Goal: Check status: Check status

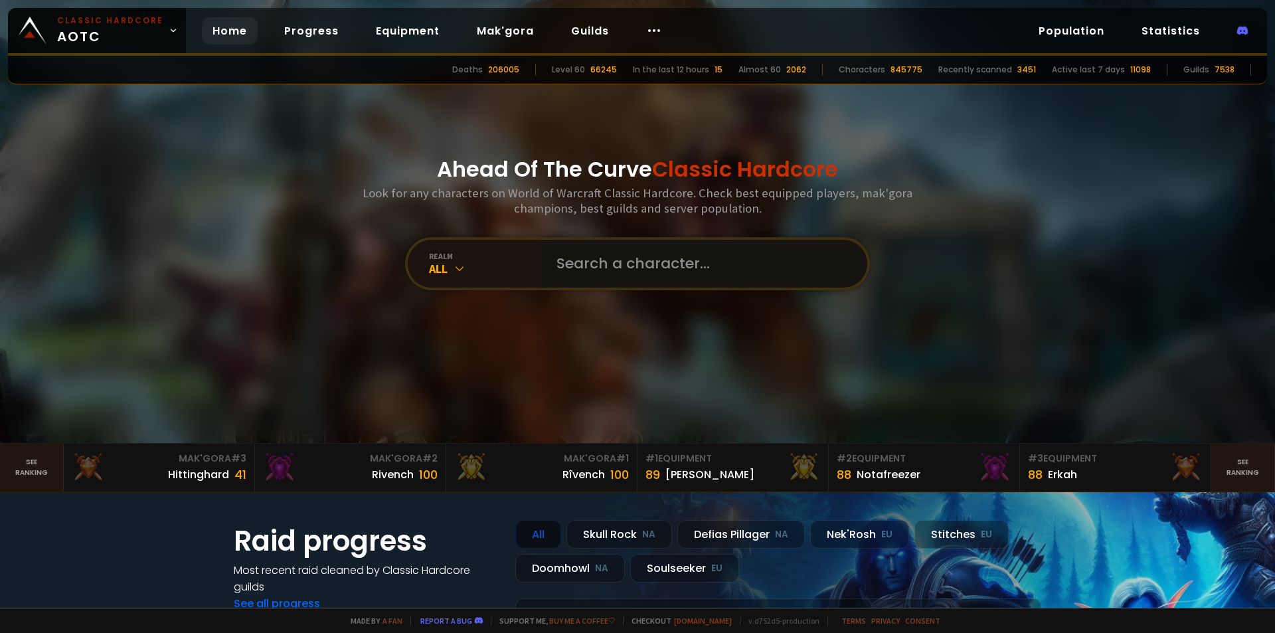
click at [595, 264] on input "text" at bounding box center [700, 264] width 303 height 48
click at [507, 263] on div "All" at bounding box center [485, 268] width 112 height 15
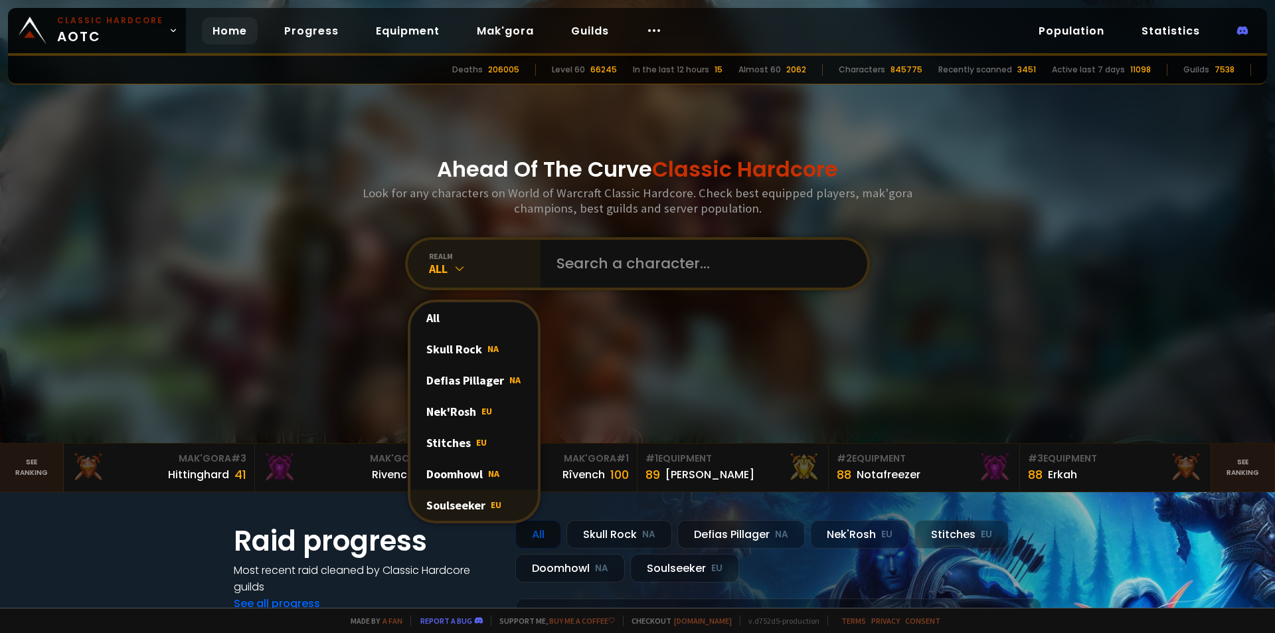
click at [441, 509] on div "Soulseeker EU" at bounding box center [475, 505] width 128 height 31
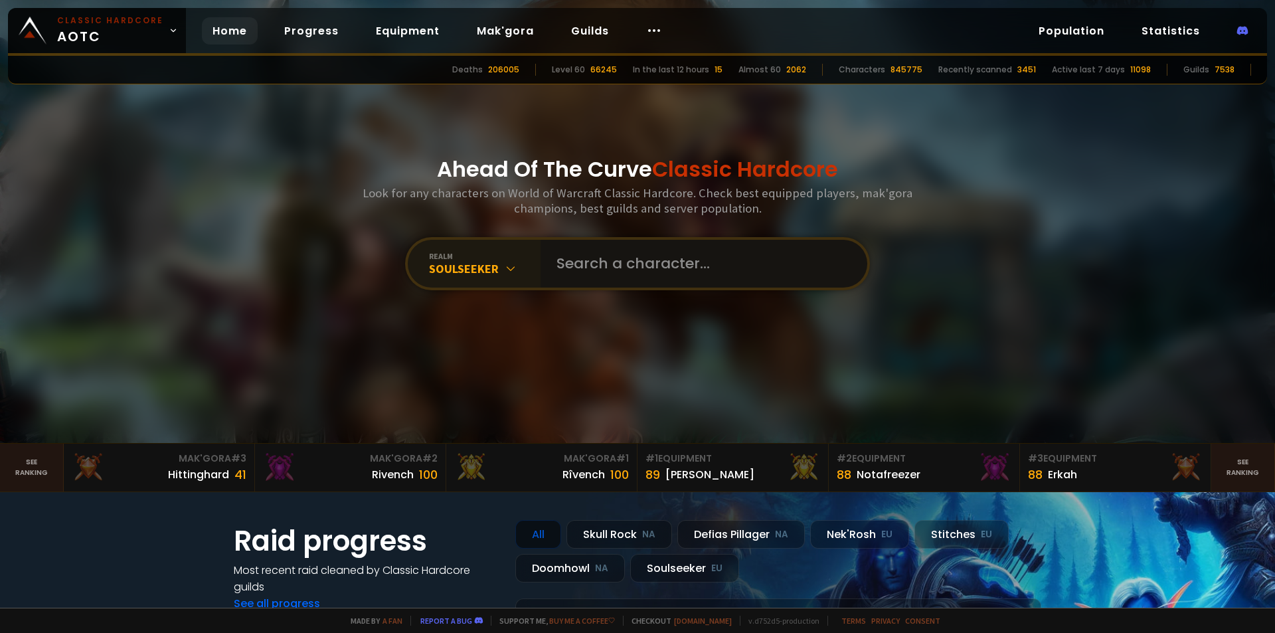
click at [578, 280] on input "text" at bounding box center [700, 264] width 303 height 48
type input "lowerninebk"
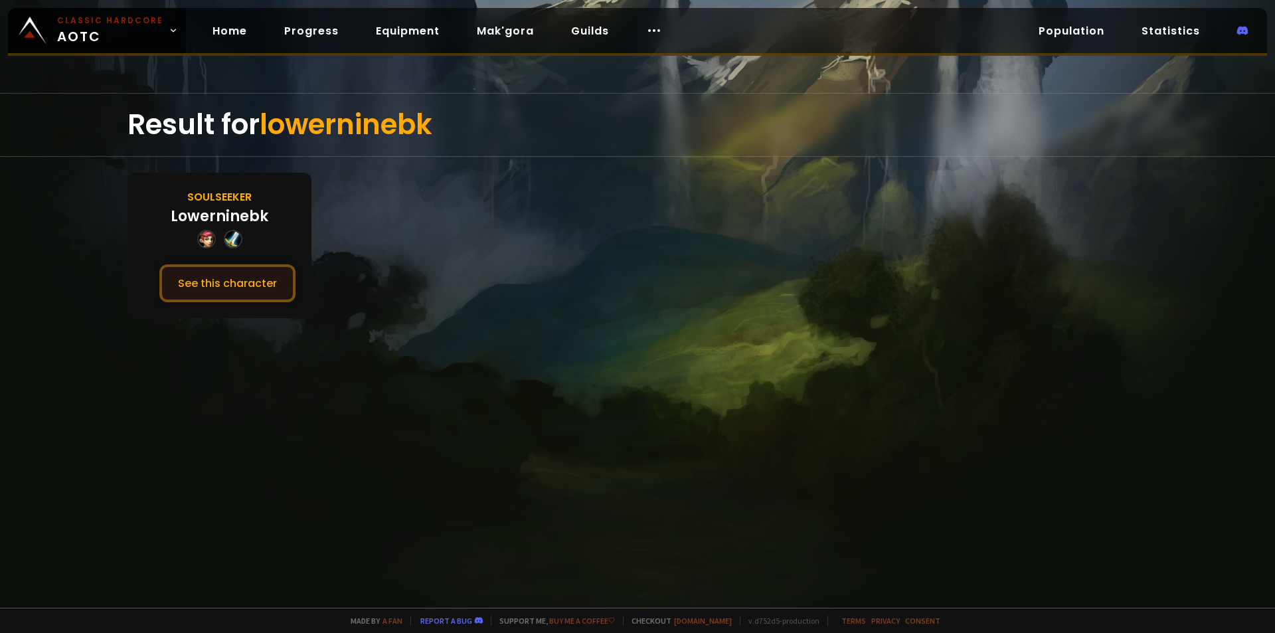
click at [193, 279] on button "See this character" at bounding box center [227, 283] width 136 height 38
